Goal: Task Accomplishment & Management: Create task

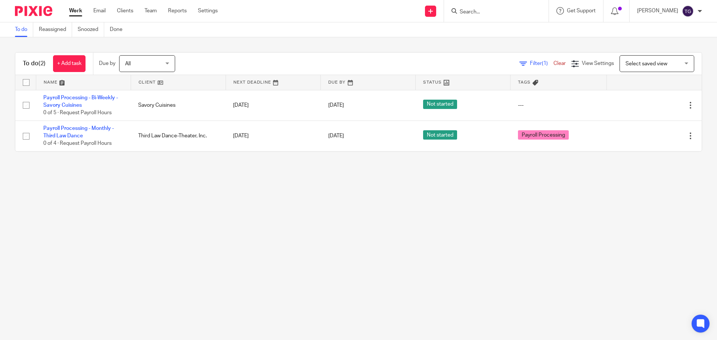
click at [506, 7] on form at bounding box center [499, 10] width 80 height 9
click at [492, 13] on input "Search" at bounding box center [492, 12] width 67 height 7
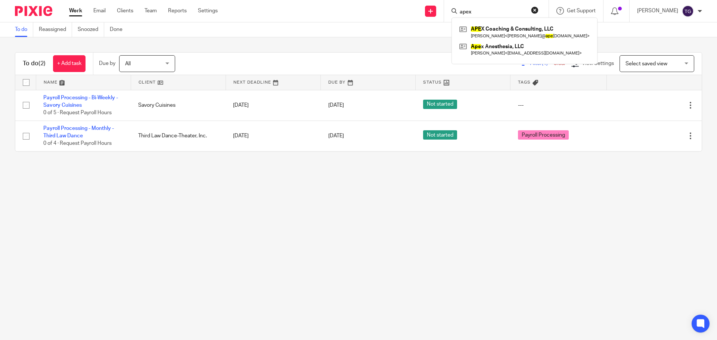
type input "apex"
click button "submit" at bounding box center [0, 0] width 0 height 0
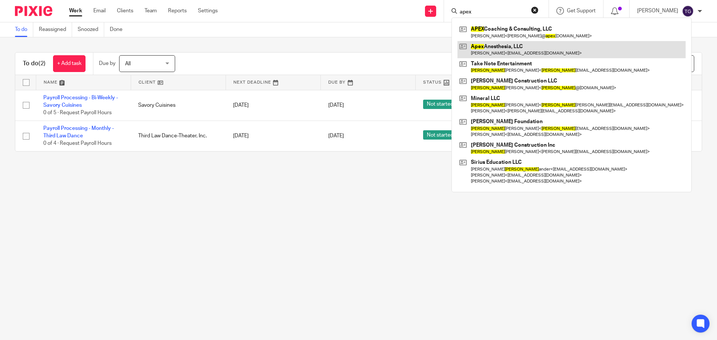
click at [516, 52] on link at bounding box center [572, 49] width 228 height 17
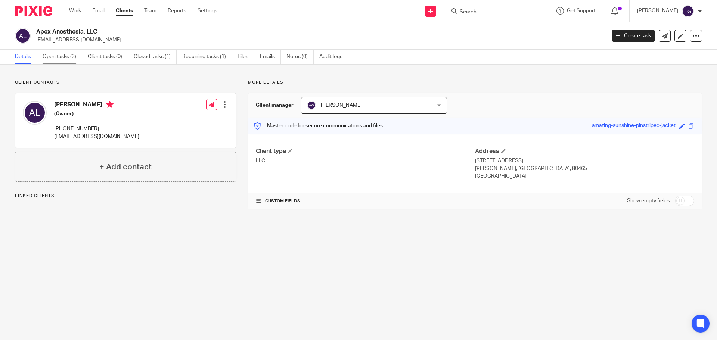
click at [57, 53] on link "Open tasks (3)" at bounding box center [63, 57] width 40 height 15
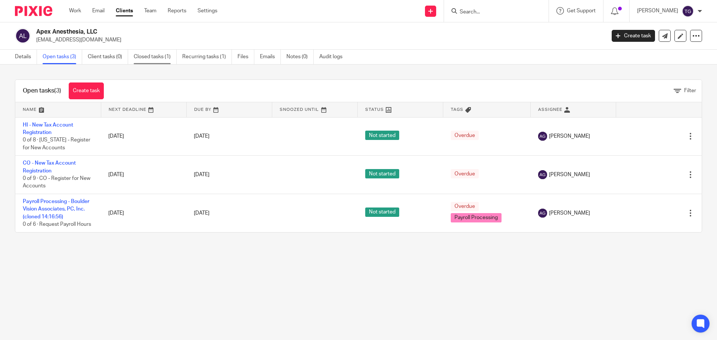
click at [146, 56] on link "Closed tasks (1)" at bounding box center [155, 57] width 43 height 15
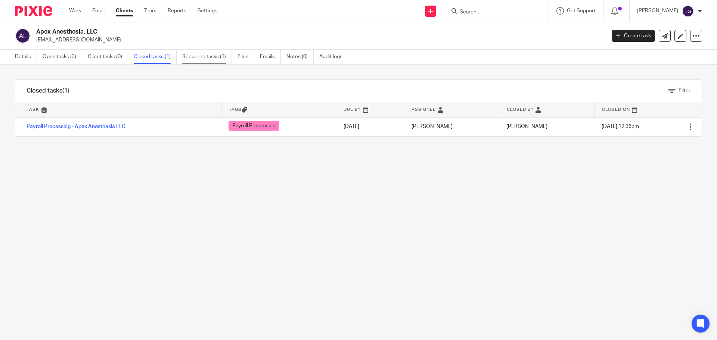
click at [202, 62] on link "Recurring tasks (1)" at bounding box center [207, 57] width 50 height 15
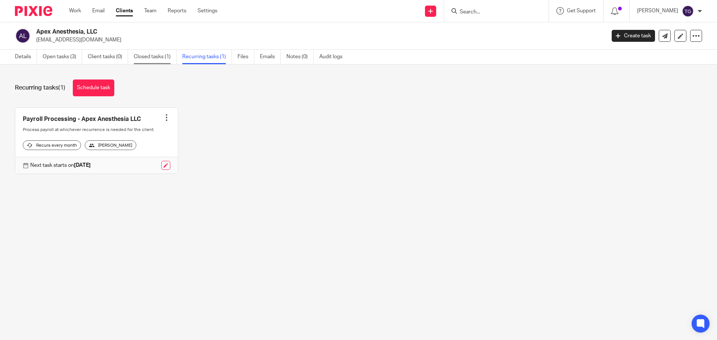
click at [163, 59] on link "Closed tasks (1)" at bounding box center [155, 57] width 43 height 15
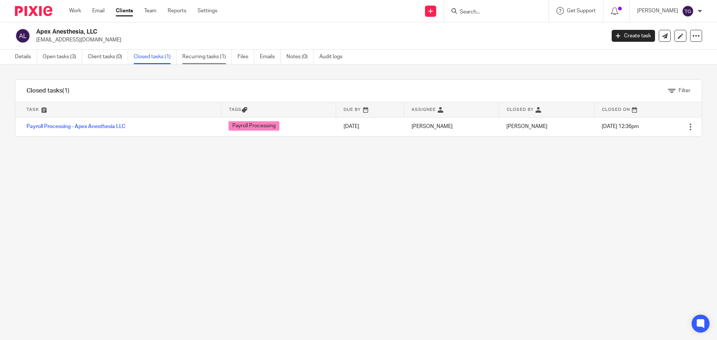
click at [218, 61] on link "Recurring tasks (1)" at bounding box center [207, 57] width 50 height 15
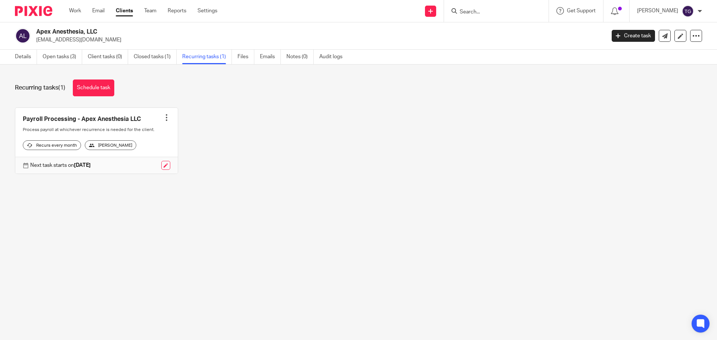
click at [157, 170] on div at bounding box center [131, 165] width 80 height 9
click at [163, 117] on div at bounding box center [166, 117] width 7 height 7
drag, startPoint x: 195, startPoint y: 164, endPoint x: 181, endPoint y: 167, distance: 14.7
click at [194, 164] on div "Payroll Processing - Apex Anesthesia LLC Create task Clone template Recalculate…" at bounding box center [352, 147] width 699 height 78
click at [163, 174] on div "Next task starts on Sep 19, 2025" at bounding box center [96, 165] width 163 height 17
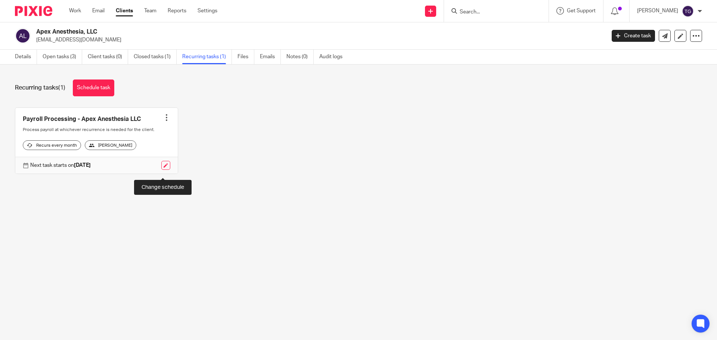
click at [165, 170] on link at bounding box center [165, 165] width 9 height 9
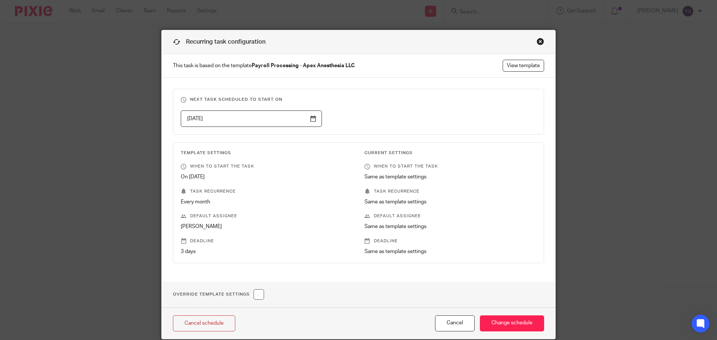
click at [535, 45] on div "Recurring task configuration" at bounding box center [359, 42] width 394 height 24
click at [537, 41] on div "Close this dialog window" at bounding box center [540, 41] width 7 height 7
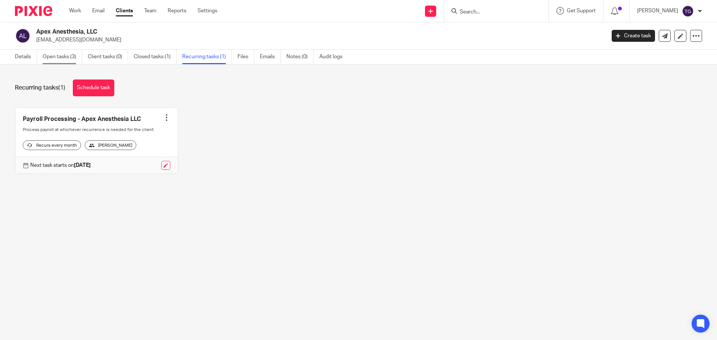
click at [47, 59] on link "Open tasks (3)" at bounding box center [63, 57] width 40 height 15
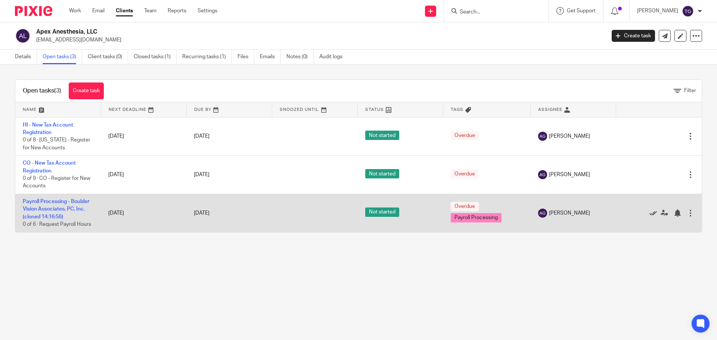
click at [650, 215] on link at bounding box center [655, 213] width 11 height 7
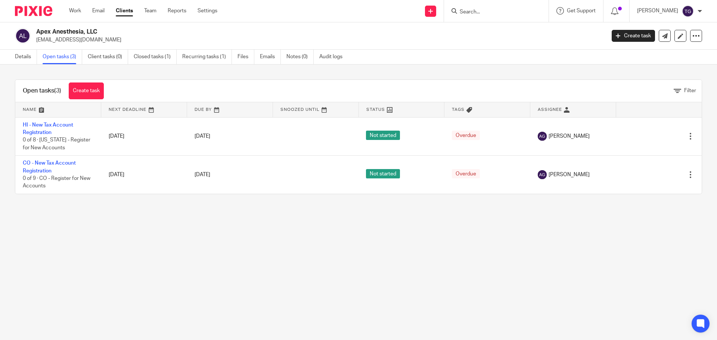
drag, startPoint x: 30, startPoint y: 251, endPoint x: 49, endPoint y: 231, distance: 27.5
click at [30, 250] on main "Apex Anesthesia, LLC austinlock21@gmail.com Create task Export data Merge Archi…" at bounding box center [358, 170] width 717 height 340
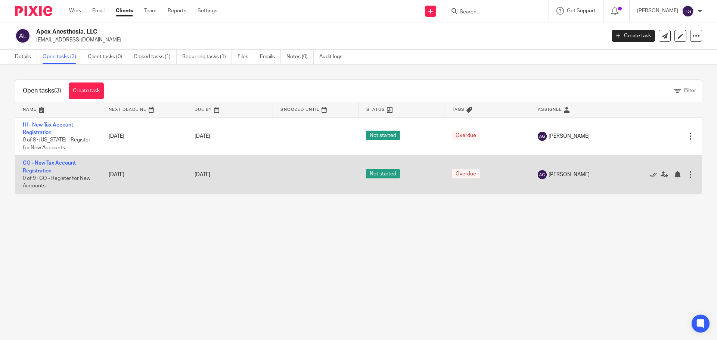
drag, startPoint x: 42, startPoint y: 205, endPoint x: 63, endPoint y: 188, distance: 27.4
click at [42, 205] on div "Open tasks (3) Create task Filter Name Next Deadline Due By Snoozed Until Statu…" at bounding box center [358, 137] width 717 height 145
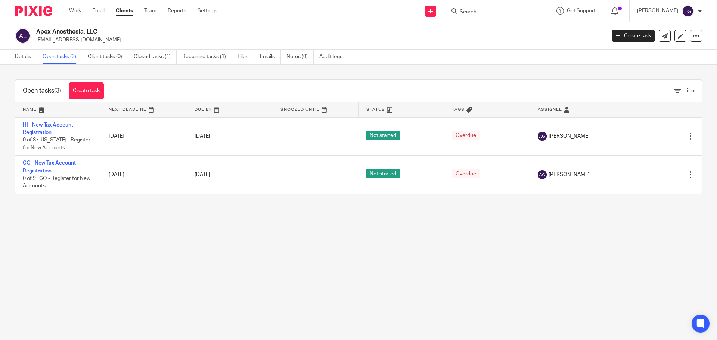
click at [154, 66] on div "Open tasks (3) Create task Filter Name Next Deadline Due By Snoozed Until Statu…" at bounding box center [358, 137] width 717 height 145
click at [154, 51] on link "Closed tasks (1)" at bounding box center [155, 57] width 43 height 15
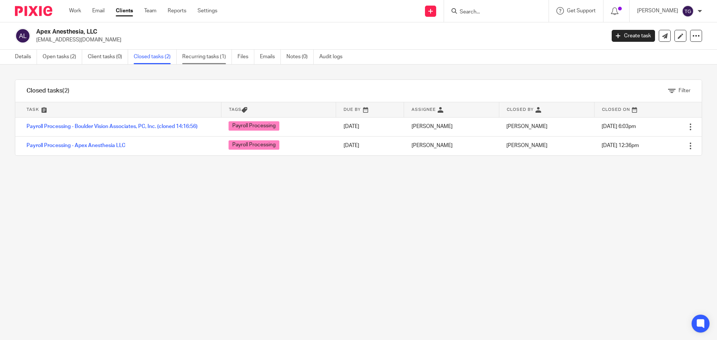
click at [188, 58] on link "Recurring tasks (1)" at bounding box center [207, 57] width 50 height 15
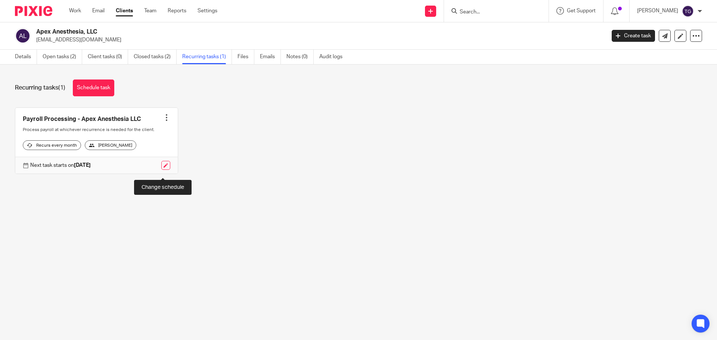
click at [161, 170] on link at bounding box center [165, 165] width 9 height 9
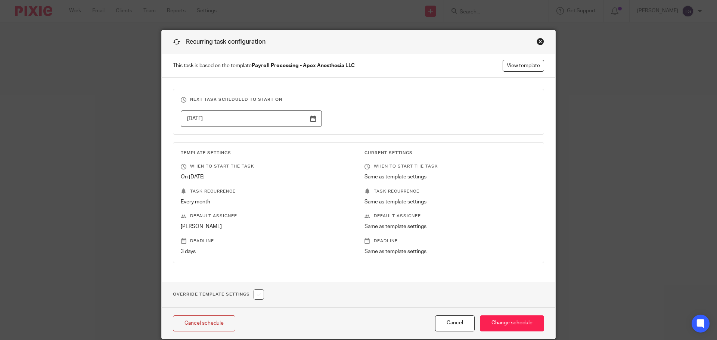
click at [540, 42] on div "Close this dialog window" at bounding box center [540, 41] width 7 height 7
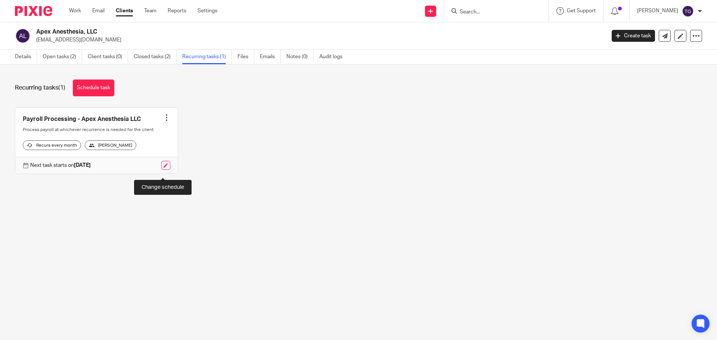
click at [165, 170] on link at bounding box center [165, 165] width 9 height 9
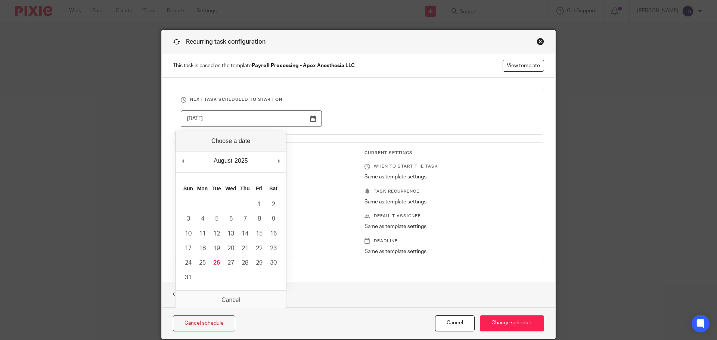
click at [311, 118] on input "2025-09-19" at bounding box center [251, 119] width 141 height 17
type input "2025-08-26"
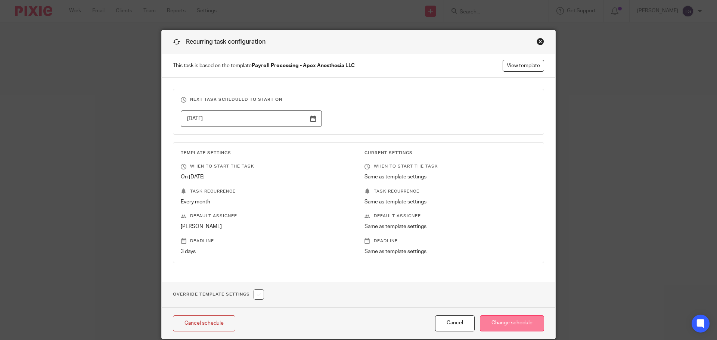
click at [503, 325] on input "Change schedule" at bounding box center [512, 324] width 64 height 16
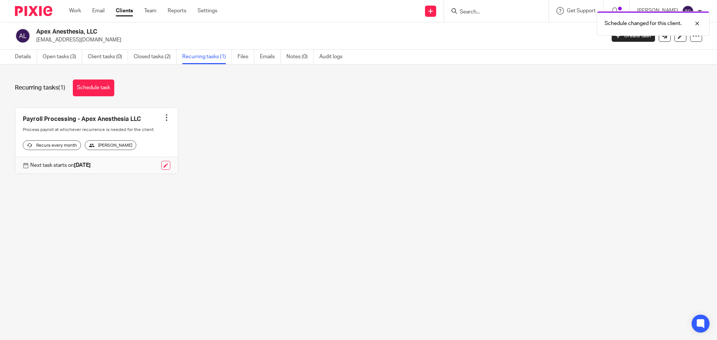
click at [33, 12] on img at bounding box center [33, 11] width 37 height 10
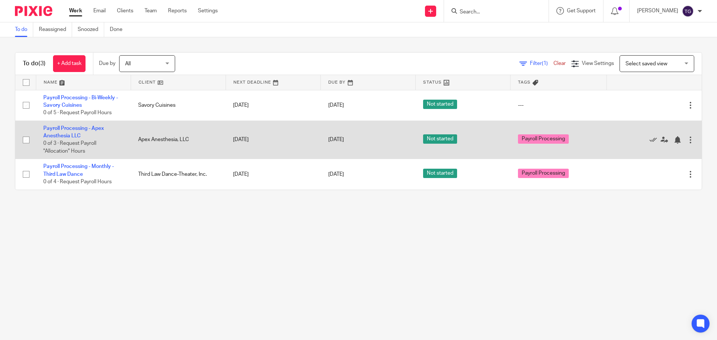
click at [687, 140] on div at bounding box center [690, 139] width 7 height 7
click at [348, 138] on link "[DATE]" at bounding box center [345, 140] width 34 height 8
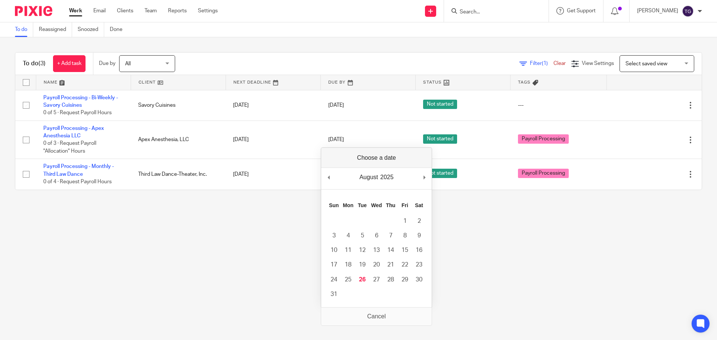
click at [173, 224] on main "To do Reassigned Snoozed Done To do (3) + Add task Due by All All Today Tomorro…" at bounding box center [358, 170] width 717 height 340
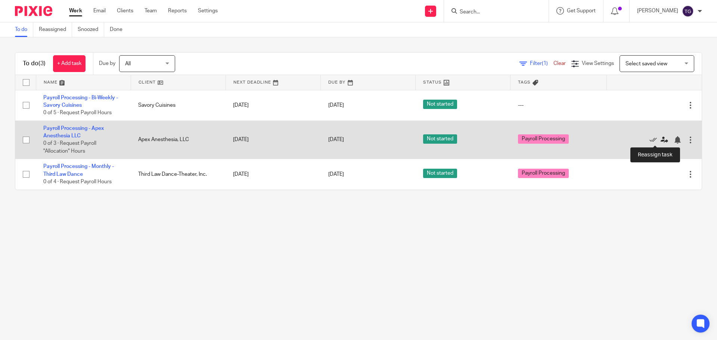
click at [661, 141] on icon at bounding box center [664, 139] width 7 height 7
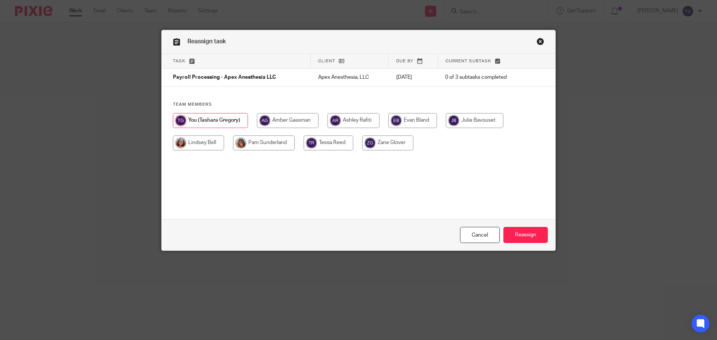
click at [272, 115] on input "radio" at bounding box center [288, 120] width 62 height 15
radio input "true"
click at [525, 236] on input "Reassign" at bounding box center [526, 235] width 44 height 16
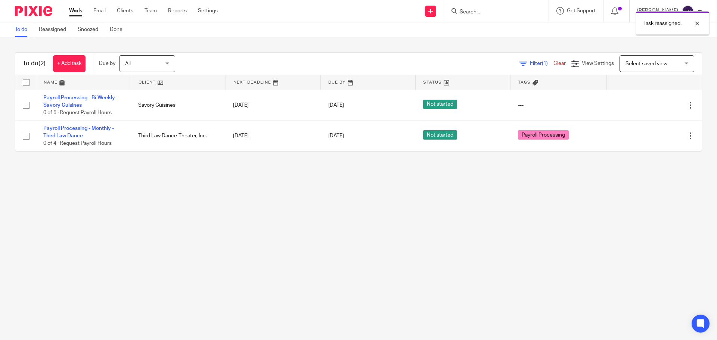
click at [345, 227] on main "To do Reassigned Snoozed Done To do (2) + Add task Due by All All Today Tomorro…" at bounding box center [358, 170] width 717 height 340
click at [250, 215] on main "To do Reassigned Snoozed Done To do (2) + Add task Due by All All Today Tomorro…" at bounding box center [358, 170] width 717 height 340
click at [463, 7] on form at bounding box center [499, 10] width 80 height 9
click at [474, 11] on input "Search" at bounding box center [492, 12] width 67 height 7
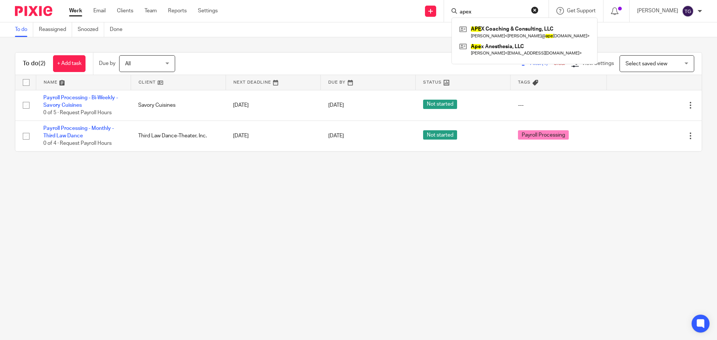
type input "apex"
click button "submit" at bounding box center [0, 0] width 0 height 0
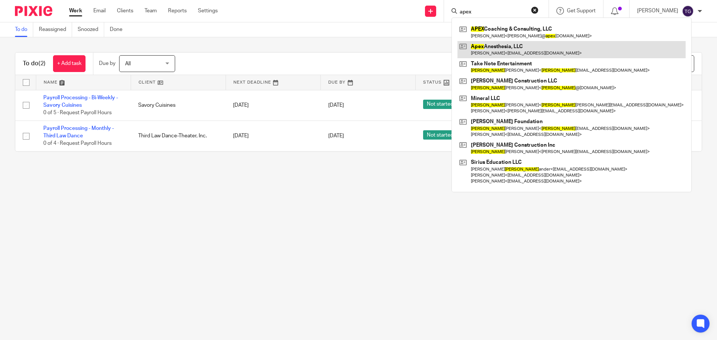
click at [536, 46] on link at bounding box center [572, 49] width 228 height 17
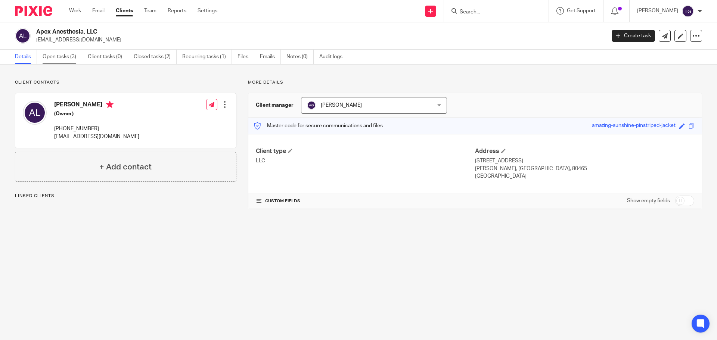
click at [72, 54] on link "Open tasks (3)" at bounding box center [63, 57] width 40 height 15
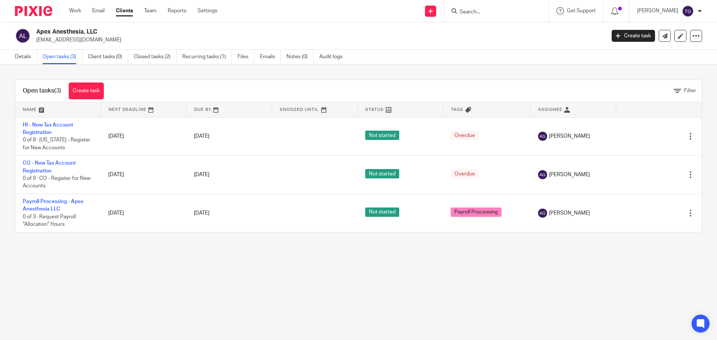
click at [45, 268] on main "Apex Anesthesia, LLC [EMAIL_ADDRESS][DOMAIN_NAME] Create task Export data Merge…" at bounding box center [358, 170] width 717 height 340
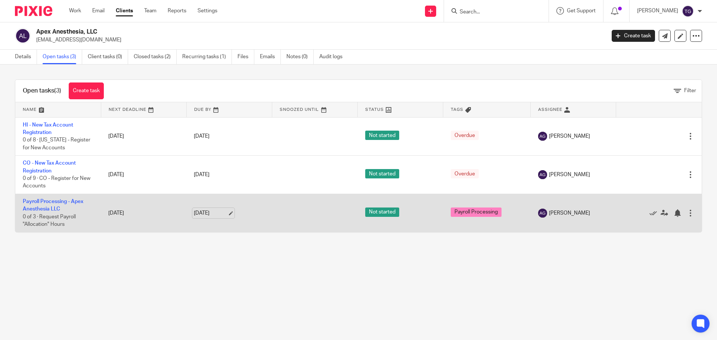
click at [208, 214] on link "[DATE]" at bounding box center [211, 214] width 34 height 8
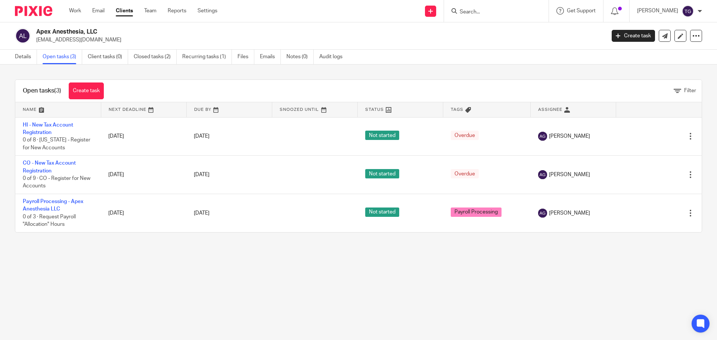
click at [406, 275] on main "Apex Anesthesia, LLC austinlock21@gmail.com Create task Export data Merge Archi…" at bounding box center [358, 170] width 717 height 340
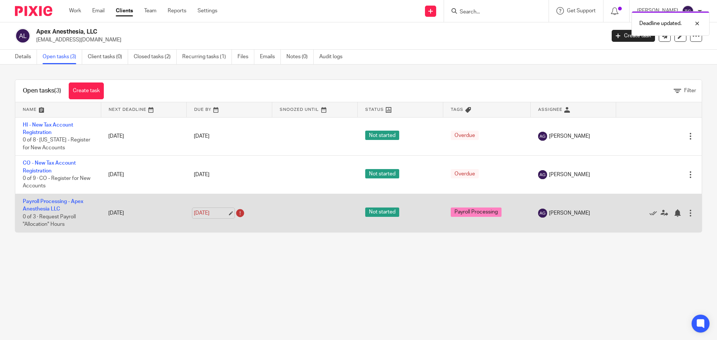
click at [208, 216] on link "Aug 18, 2025" at bounding box center [211, 214] width 34 height 8
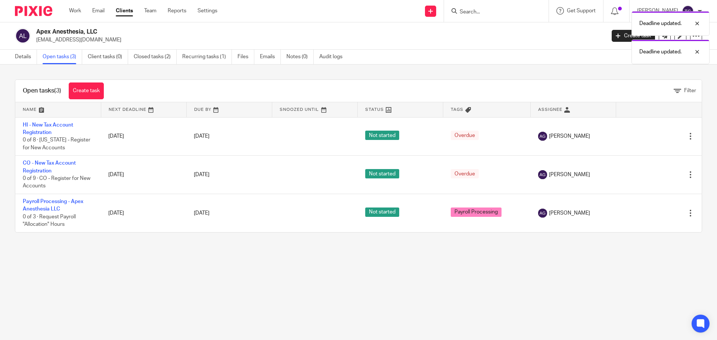
click at [303, 277] on main "Apex Anesthesia, LLC austinlock21@gmail.com Create task Export data Merge Archi…" at bounding box center [358, 170] width 717 height 340
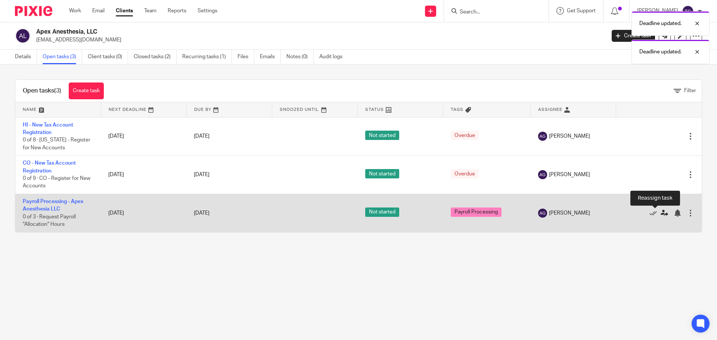
click at [661, 213] on icon at bounding box center [664, 213] width 7 height 7
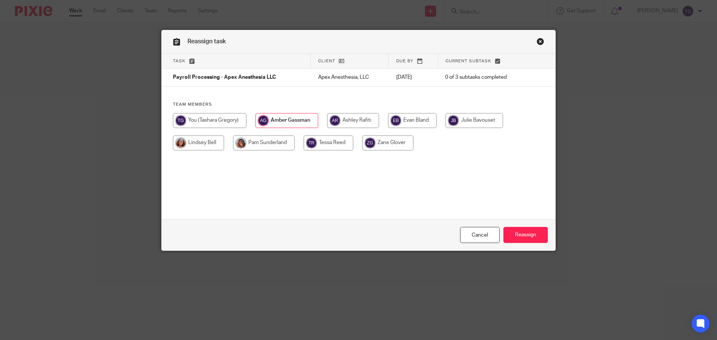
click at [203, 119] on input "radio" at bounding box center [210, 120] width 74 height 15
radio input "true"
click at [517, 232] on input "Reassign" at bounding box center [526, 235] width 44 height 16
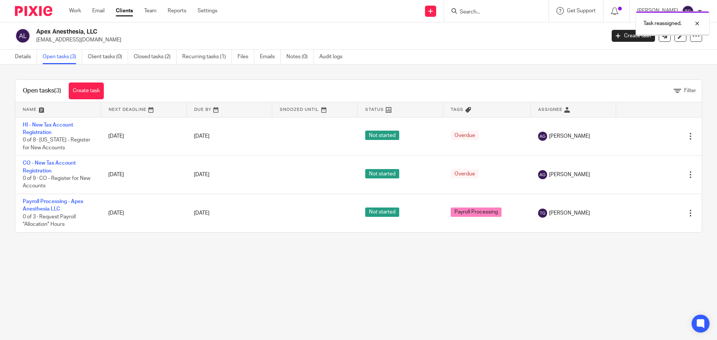
click at [294, 330] on main "Apex Anesthesia, LLC austinlock21@gmail.com Create task Export data Merge Archi…" at bounding box center [358, 170] width 717 height 340
click at [81, 86] on link "Create task" at bounding box center [86, 91] width 35 height 17
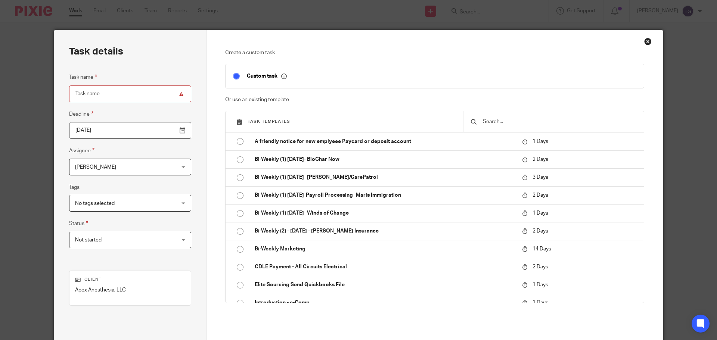
click at [550, 118] on input "text" at bounding box center [559, 122] width 154 height 8
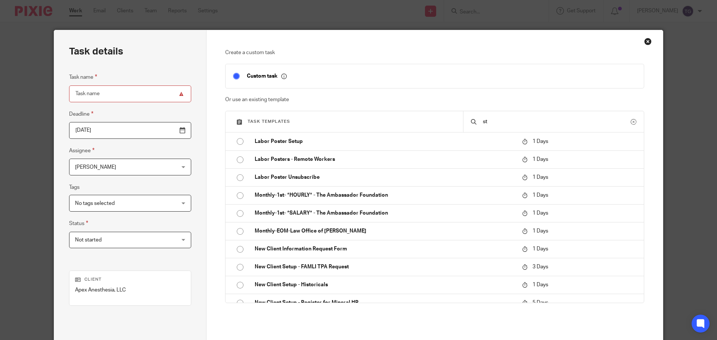
type input "s"
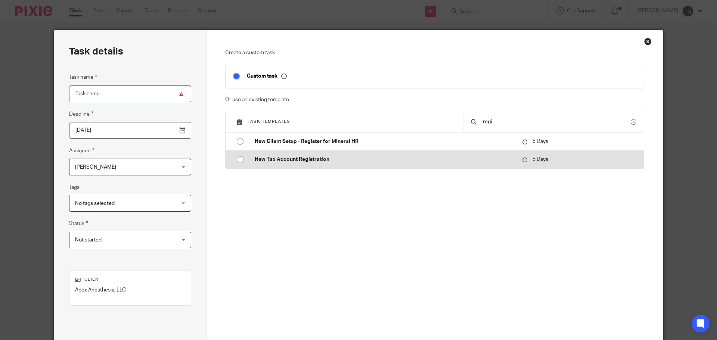
type input "regi"
click at [255, 157] on p "New Tax Account Registration" at bounding box center [385, 159] width 260 height 7
type input "[DATE]"
type input "New Tax Account Registration"
checkbox input "false"
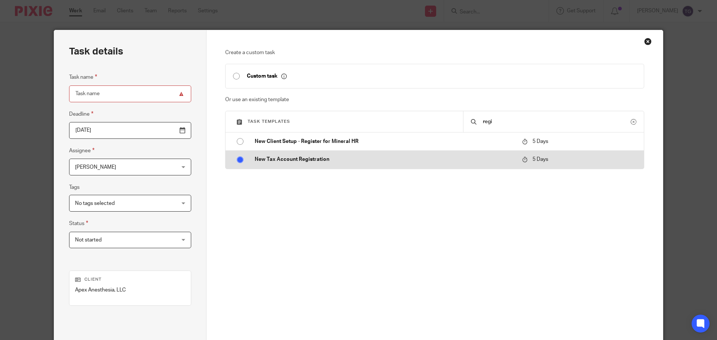
radio input "true"
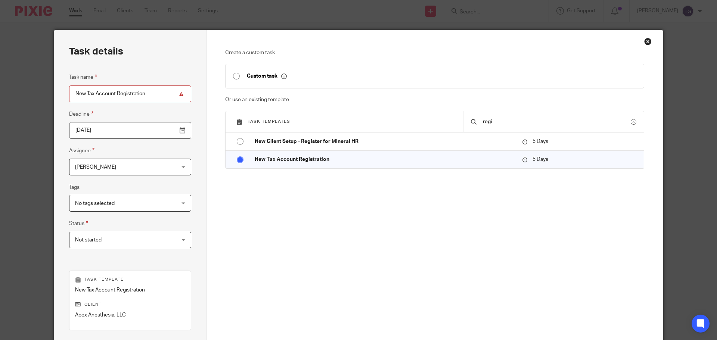
scroll to position [101, 0]
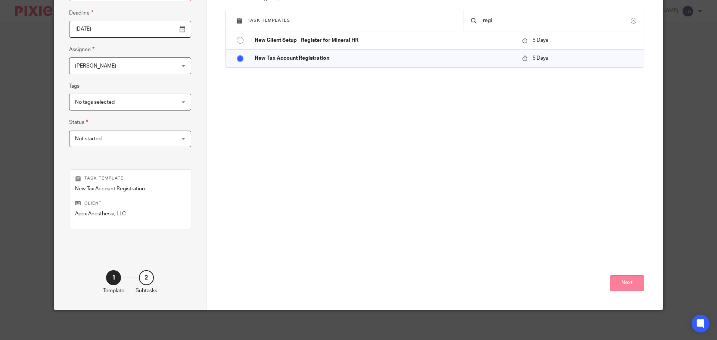
click at [624, 280] on button "Next" at bounding box center [627, 283] width 34 height 16
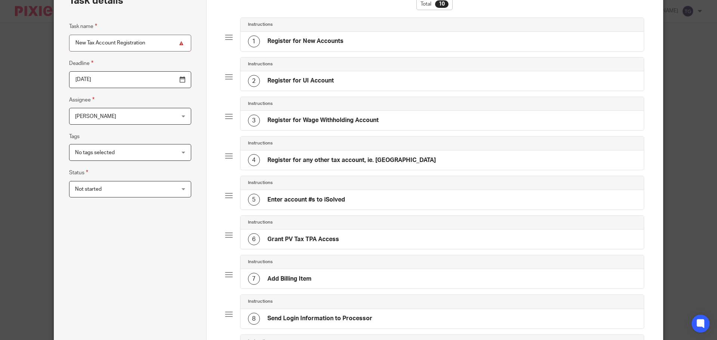
scroll to position [0, 0]
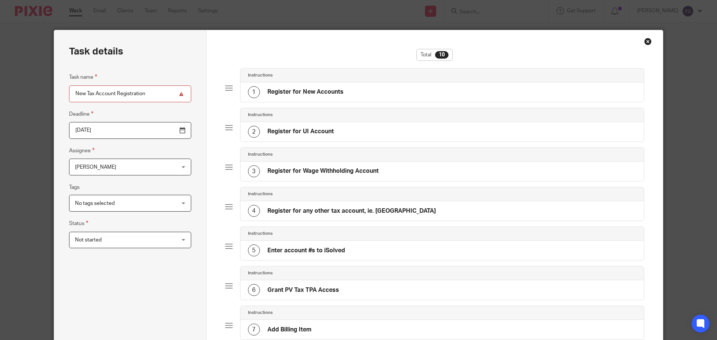
click at [395, 128] on div "2 Register for UI Account" at bounding box center [443, 131] width 404 height 19
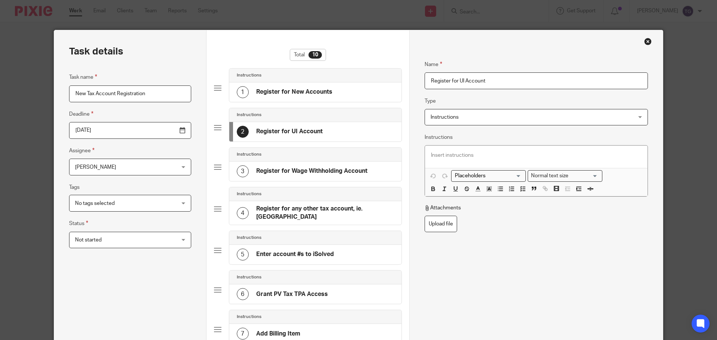
click at [219, 125] on div "Instructions 2 Register for UI Account" at bounding box center [308, 128] width 188 height 40
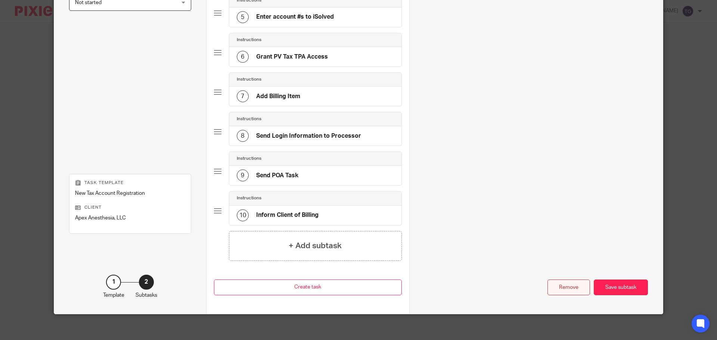
click at [568, 283] on div "Remove" at bounding box center [569, 288] width 43 height 16
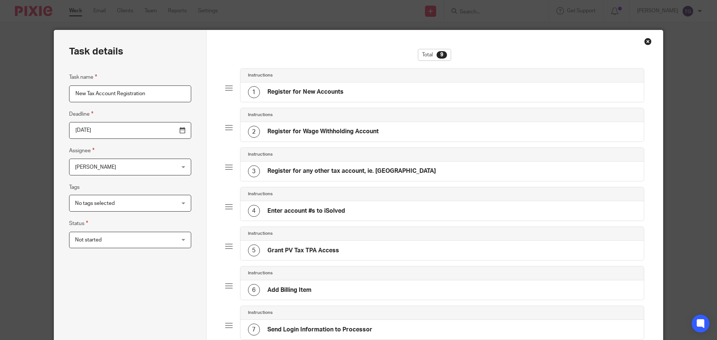
click at [228, 168] on div at bounding box center [228, 167] width 7 height 7
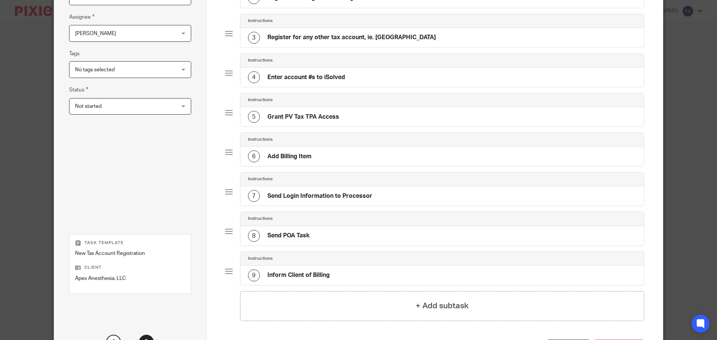
scroll to position [37, 0]
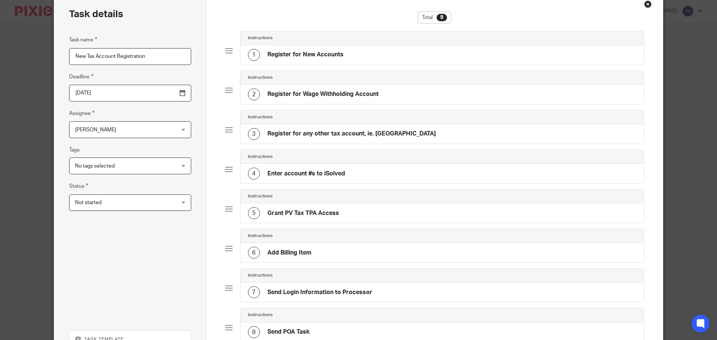
click at [276, 137] on h4 "Register for any other tax account, ie. [GEOGRAPHIC_DATA]" at bounding box center [352, 134] width 169 height 8
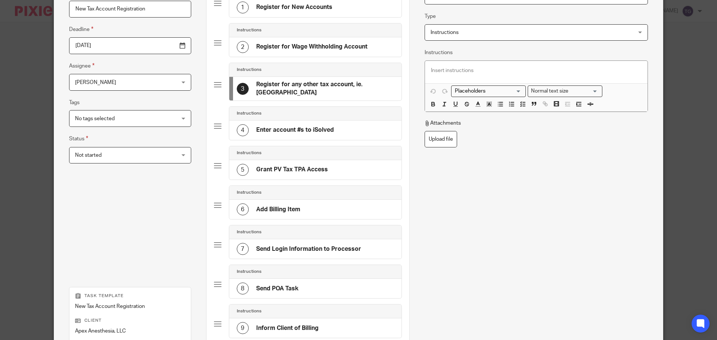
scroll to position [198, 0]
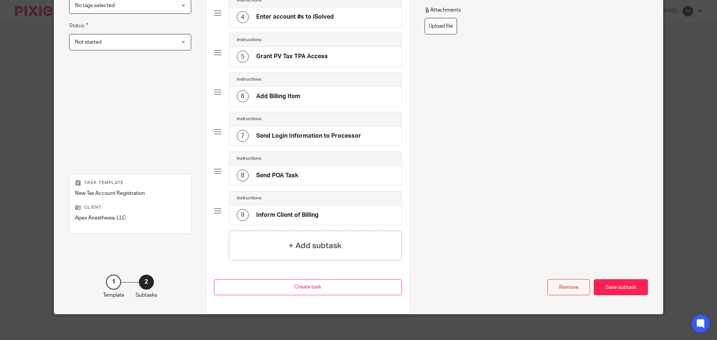
click at [574, 283] on div "Remove" at bounding box center [569, 287] width 43 height 16
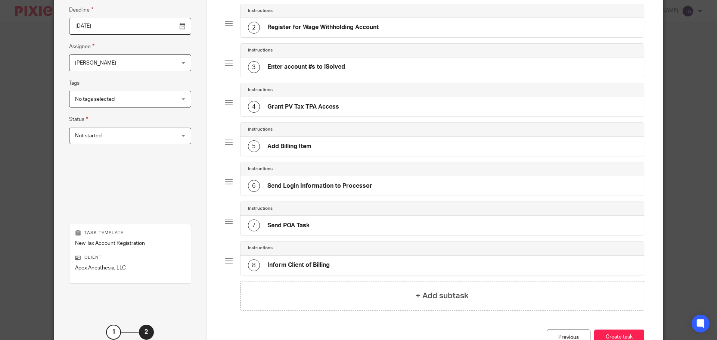
scroll to position [9, 0]
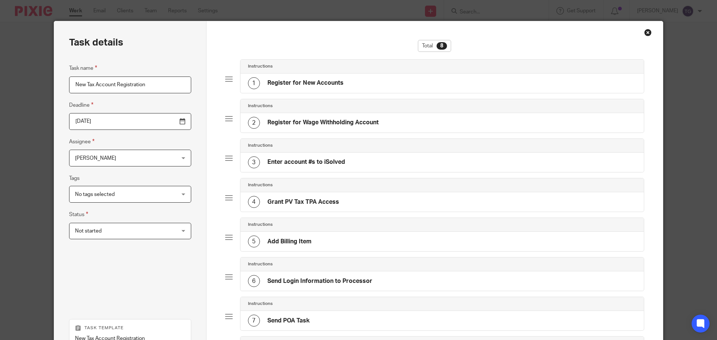
click at [308, 201] on h4 "Grant PV Tax TPA Access" at bounding box center [304, 202] width 72 height 8
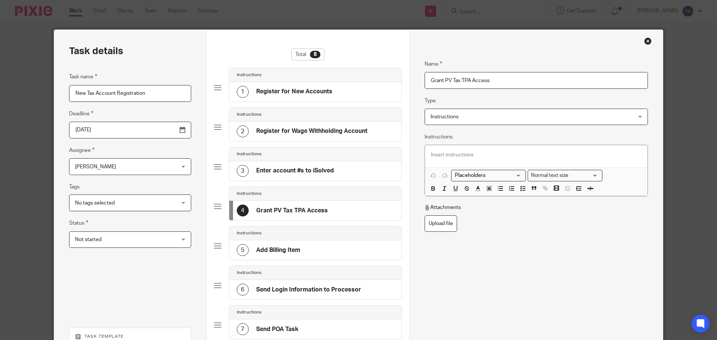
scroll to position [0, 0]
click at [288, 102] on div "Instructions 1 Register for New Accounts" at bounding box center [315, 85] width 173 height 34
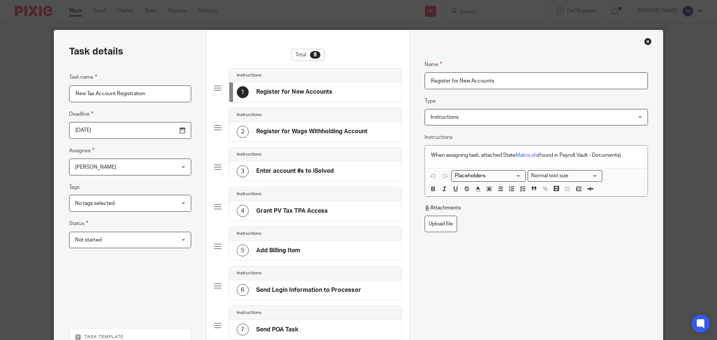
click at [296, 117] on div "Instructions" at bounding box center [315, 115] width 157 height 6
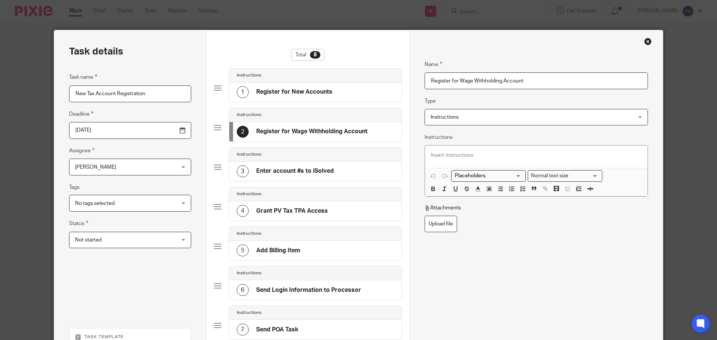
click at [295, 131] on h4 "Register for Wage Withholding Account" at bounding box center [311, 132] width 111 height 8
click at [297, 137] on div "2 Register for Wage Withholding Account" at bounding box center [302, 132] width 131 height 12
click at [296, 131] on h4 "Register for Wage Withholding Account" at bounding box center [311, 132] width 111 height 8
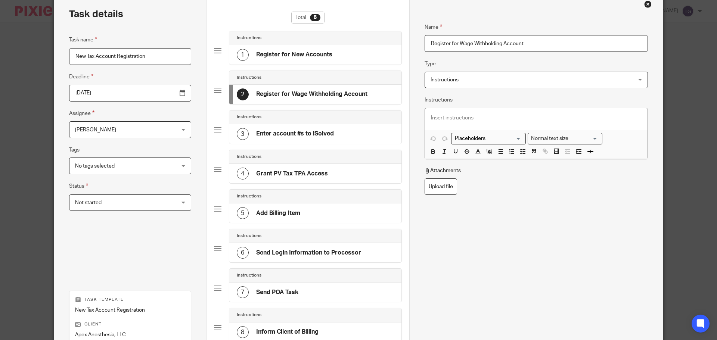
click at [74, 56] on input "New Tax Account Registration" at bounding box center [130, 56] width 122 height 17
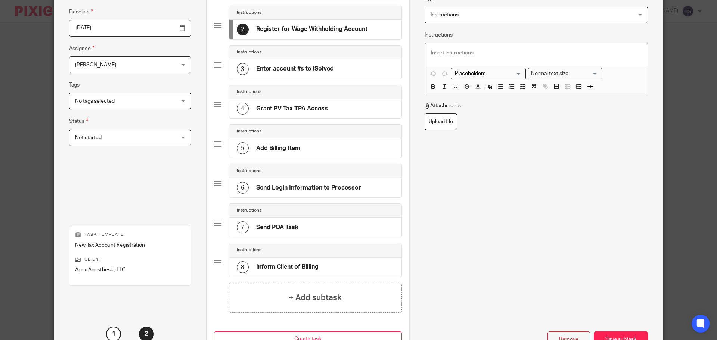
scroll to position [75, 0]
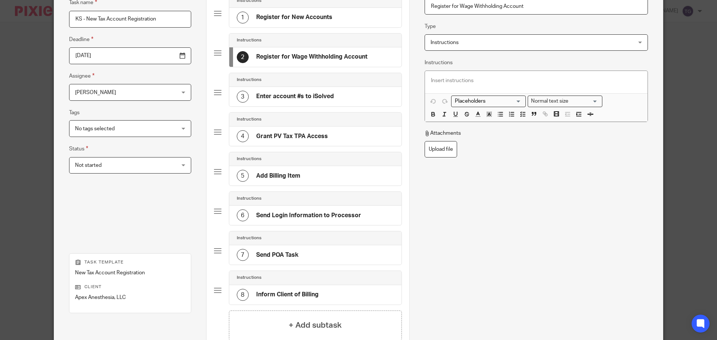
type input "KS - New Tax Account Registration"
click at [106, 91] on span "[PERSON_NAME]" at bounding box center [95, 92] width 41 height 5
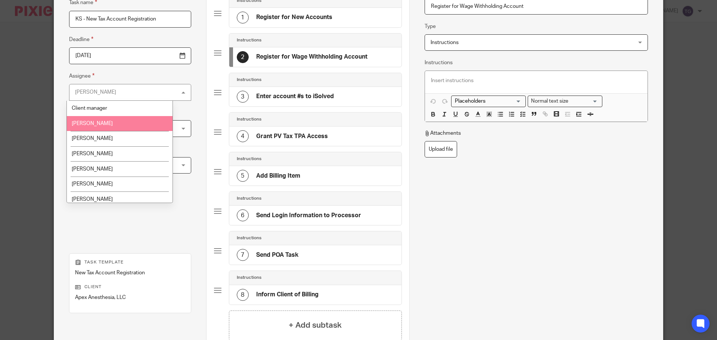
click at [109, 125] on span "[PERSON_NAME]" at bounding box center [92, 123] width 41 height 5
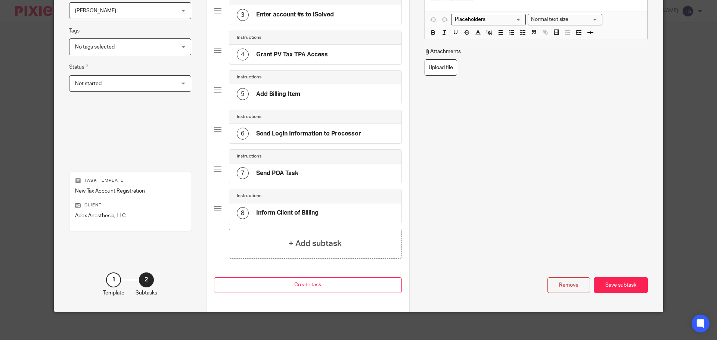
scroll to position [158, 0]
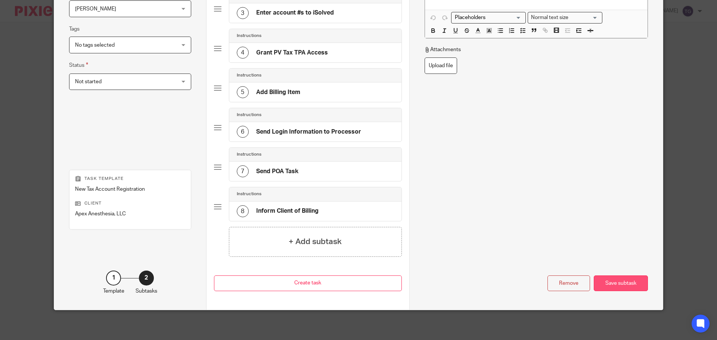
click at [608, 283] on div "Save subtask" at bounding box center [621, 284] width 54 height 16
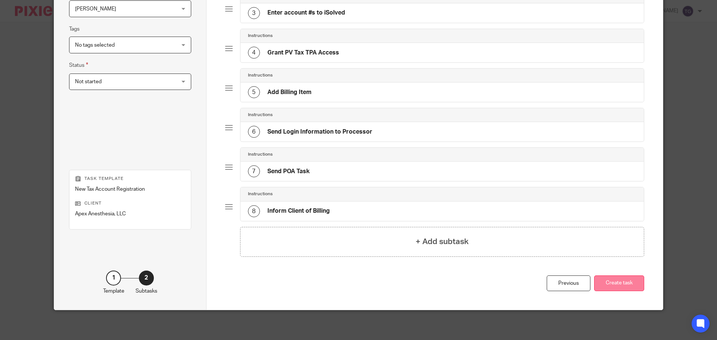
click at [621, 283] on button "Create task" at bounding box center [619, 284] width 50 height 16
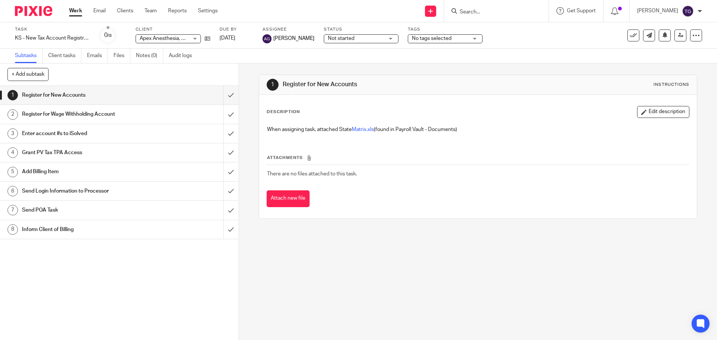
click at [197, 286] on div "1 Register for New Accounts 2 Register for Wage Withholding Account 3 Enter acc…" at bounding box center [119, 213] width 239 height 254
click at [27, 13] on img at bounding box center [33, 11] width 37 height 10
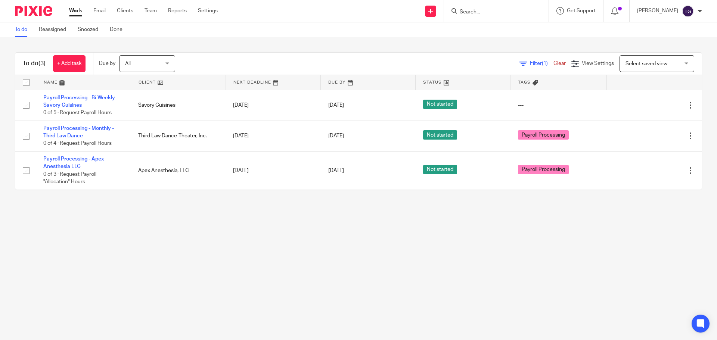
click at [230, 236] on main "To do Reassigned Snoozed Done To do (3) + Add task Due by All All [DATE] [DATE]…" at bounding box center [358, 170] width 717 height 340
